Goal: Contribute content: Add original content to the website for others to see

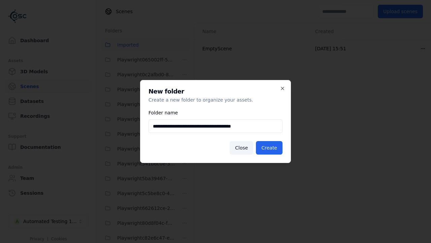
scroll to position [282, 0]
type input "**********"
click at [270, 148] on button "Create" at bounding box center [269, 147] width 27 height 13
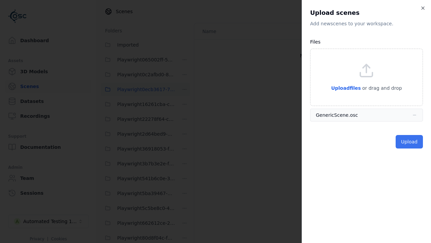
click at [410, 142] on button "Upload" at bounding box center [409, 141] width 27 height 13
